Goal: Find specific page/section: Find specific page/section

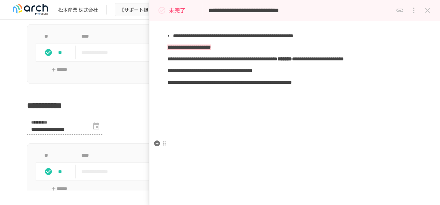
scroll to position [290, 0]
click at [432, 11] on button "close drawer" at bounding box center [428, 10] width 14 height 14
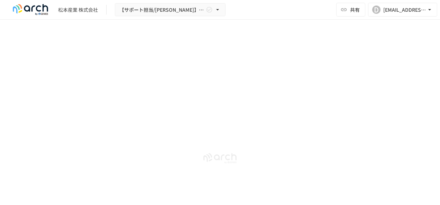
scroll to position [1778, 0]
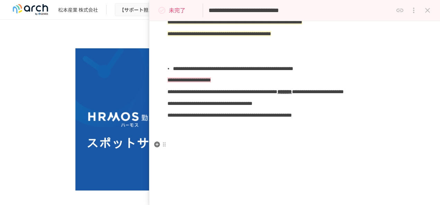
scroll to position [290, 0]
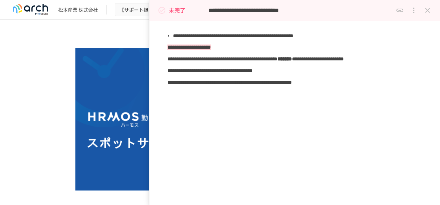
click at [432, 13] on button "close drawer" at bounding box center [428, 10] width 14 height 14
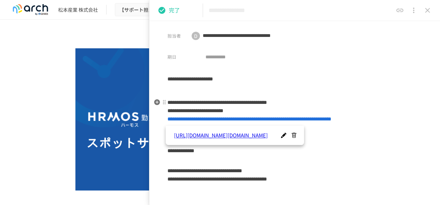
click at [227, 122] on span "**********" at bounding box center [249, 119] width 164 height 5
